Goal: Information Seeking & Learning: Learn about a topic

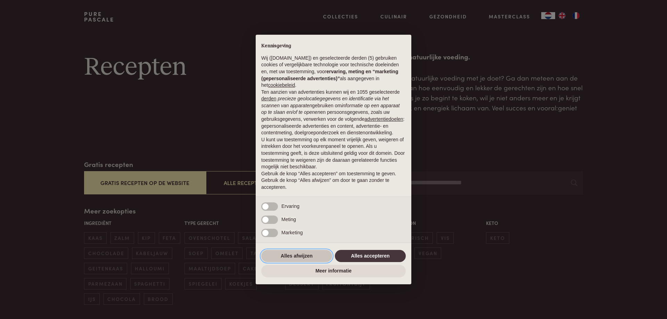
click at [289, 256] on button "Alles afwijzen" at bounding box center [296, 256] width 71 height 12
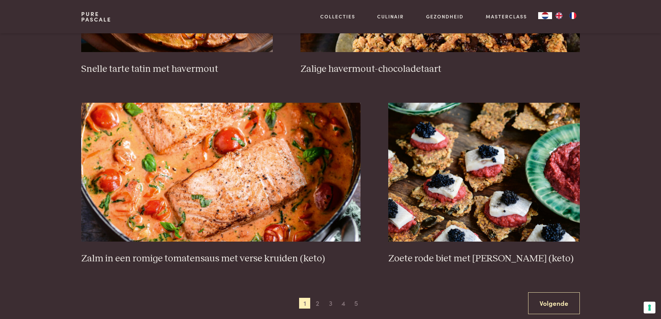
scroll to position [1204, 0]
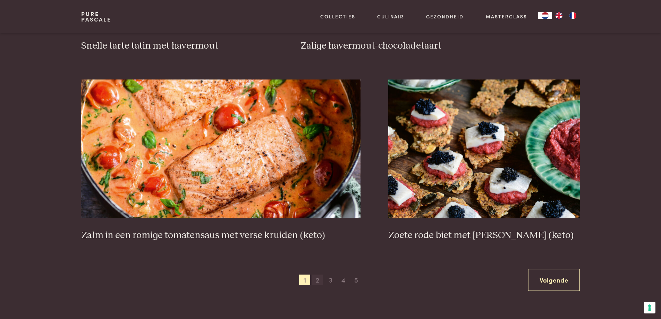
click at [319, 282] on span "2" at bounding box center [317, 280] width 11 height 11
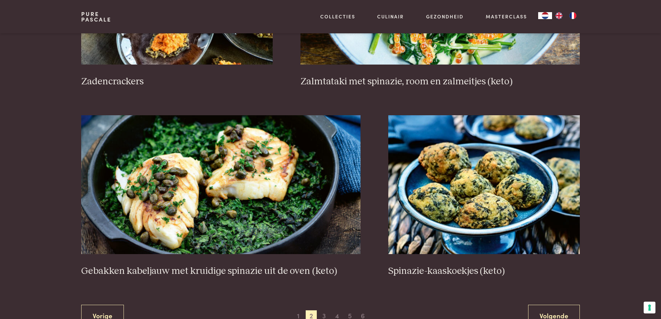
scroll to position [1178, 0]
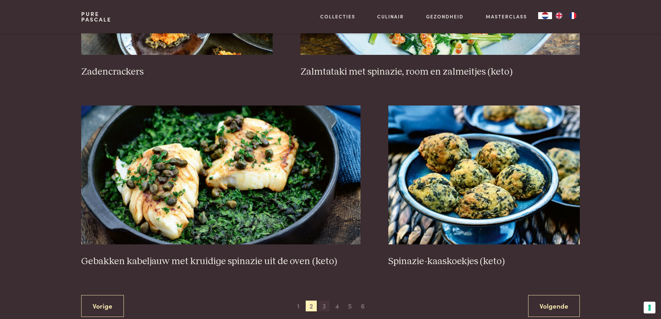
click at [324, 306] on span "3" at bounding box center [324, 306] width 11 height 11
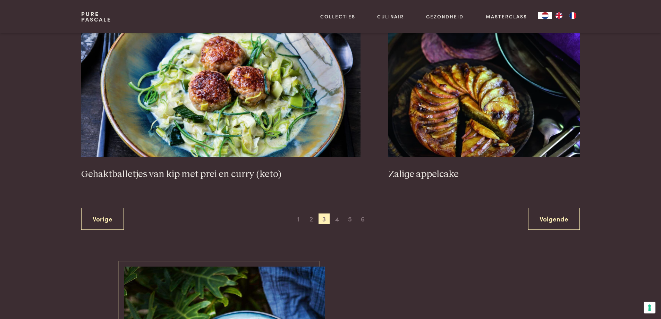
scroll to position [1294, 0]
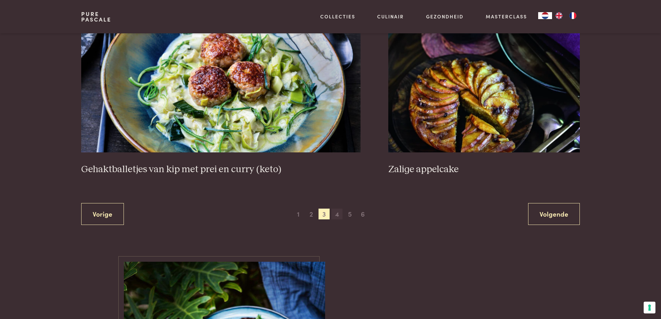
click at [336, 215] on span "4" at bounding box center [337, 214] width 11 height 11
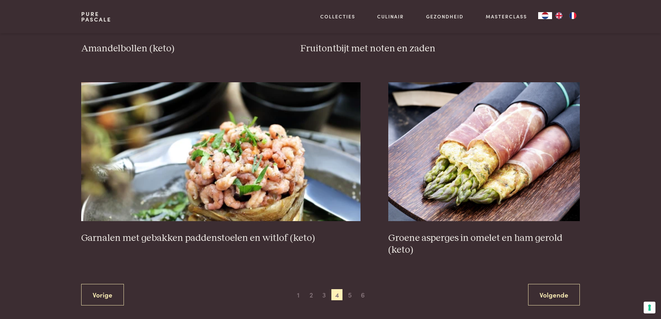
scroll to position [1224, 0]
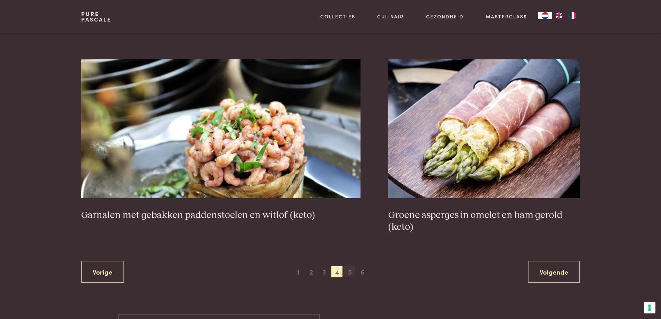
click at [351, 273] on span "5" at bounding box center [349, 271] width 11 height 11
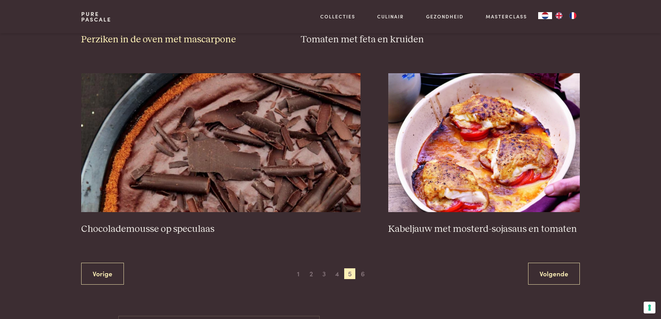
scroll to position [1248, 0]
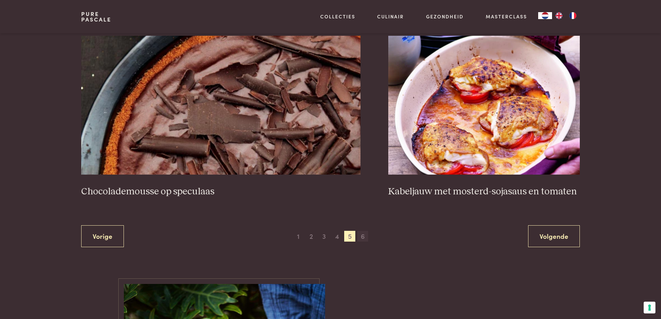
click at [364, 237] on span "6" at bounding box center [363, 236] width 11 height 11
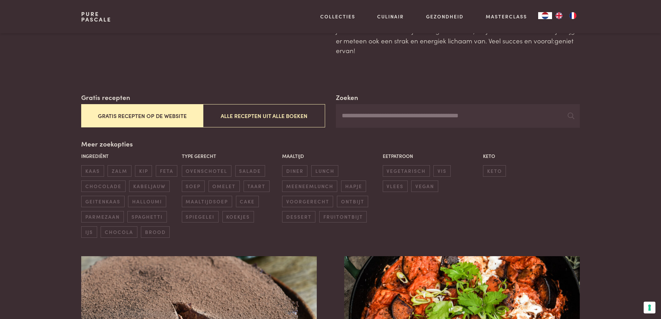
scroll to position [69, 0]
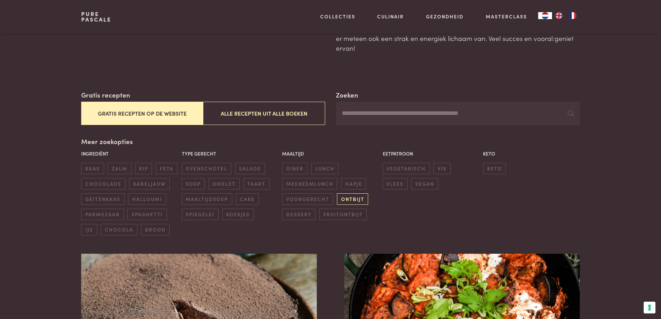
click at [351, 200] on span "ontbijt" at bounding box center [352, 198] width 31 height 11
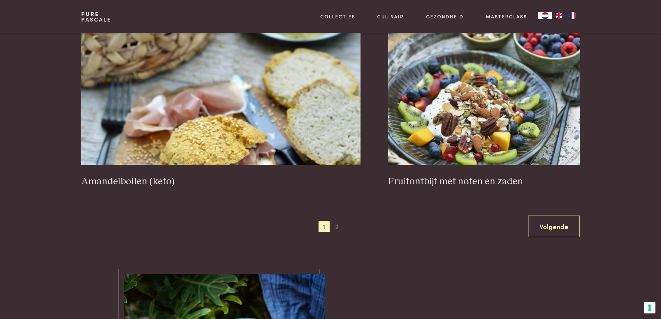
scroll to position [1270, 0]
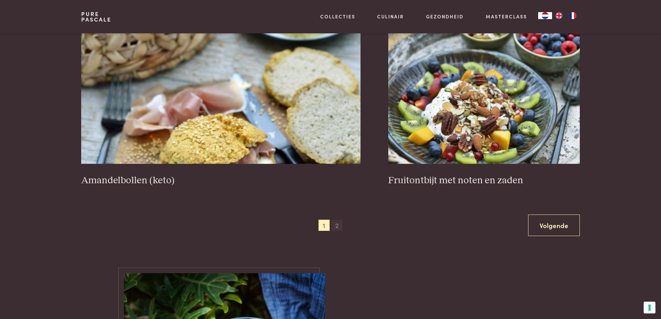
click at [336, 225] on span "2" at bounding box center [337, 225] width 11 height 11
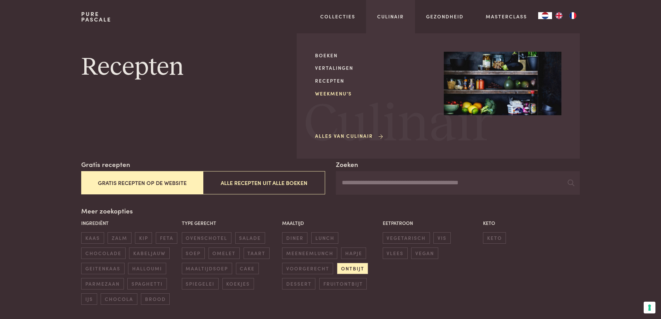
click at [324, 94] on link "Weekmenu's" at bounding box center [374, 93] width 118 height 7
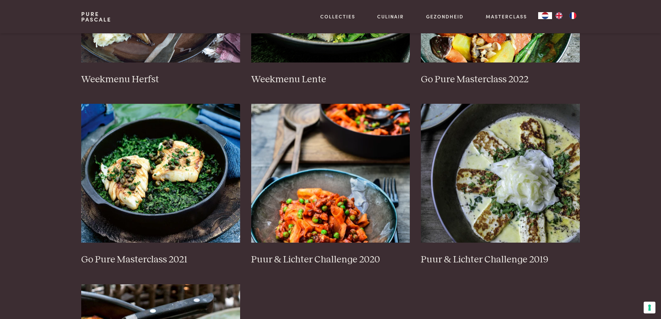
scroll to position [440, 0]
